Goal: Complete application form

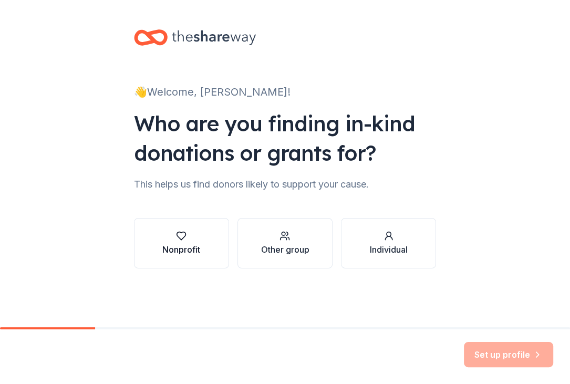
click at [199, 253] on div "Nonprofit" at bounding box center [181, 249] width 38 height 13
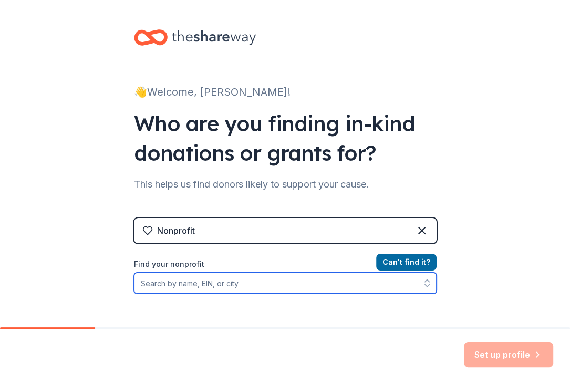
click at [278, 288] on input "Find your nonprofit" at bounding box center [285, 283] width 303 height 21
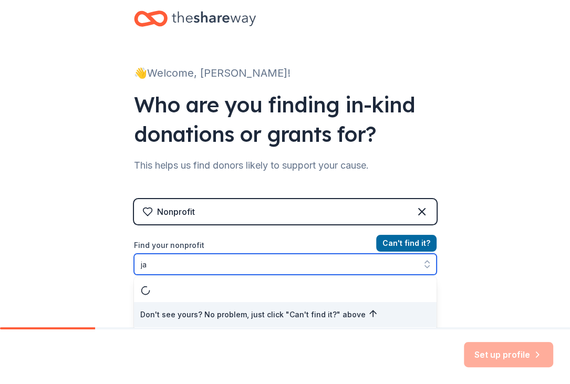
type input "j"
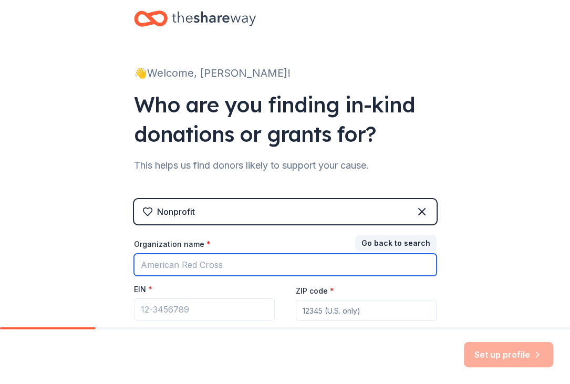
click at [226, 260] on input "Organization name *" at bounding box center [285, 265] width 303 height 22
type input "play for [PERSON_NAME]"
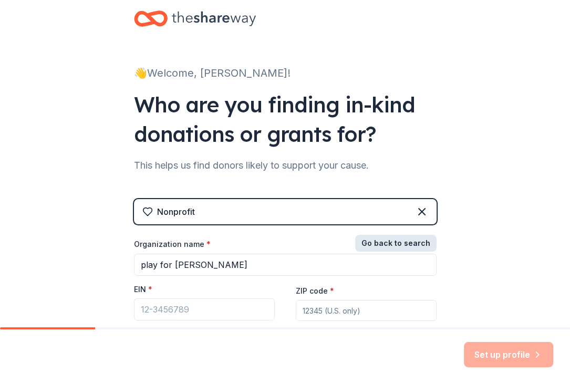
click at [397, 244] on button "Go back to search" at bounding box center [395, 243] width 81 height 17
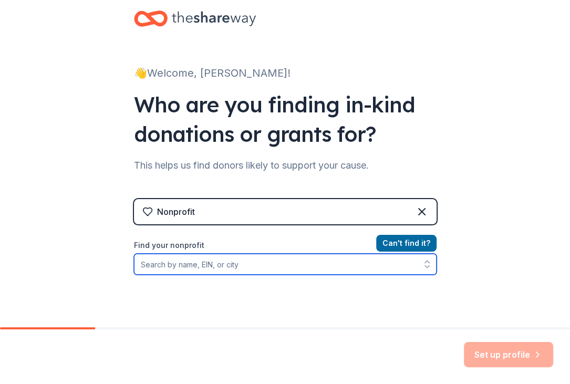
click at [326, 266] on input "Find your nonprofit" at bounding box center [285, 264] width 303 height 21
type input "play for [PERSON_NAME]"
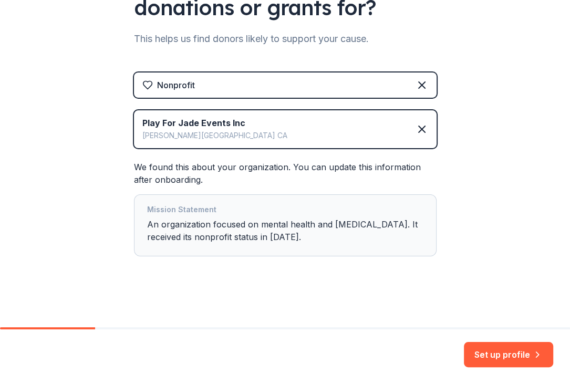
scroll to position [0, 0]
